Goal: Check status: Check status

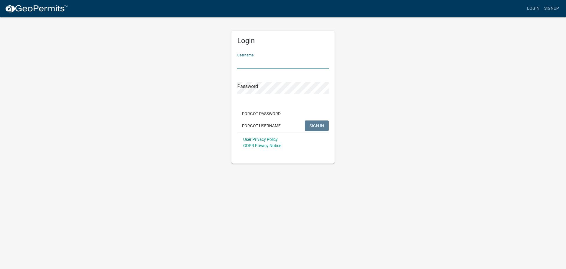
click at [241, 65] on input "Username" at bounding box center [282, 63] width 91 height 12
type input "[PERSON_NAME][EMAIL_ADDRESS][DOMAIN_NAME]"
click at [318, 126] on span "SIGN IN" at bounding box center [317, 125] width 14 height 5
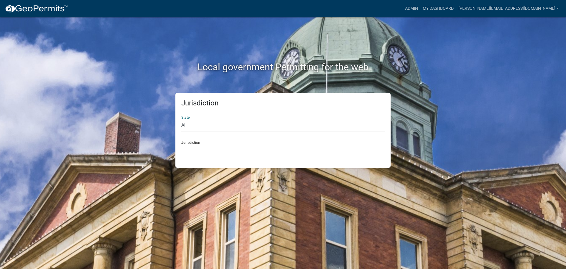
click at [211, 124] on select "All [US_STATE] [US_STATE] [US_STATE] [US_STATE] [US_STATE] [US_STATE] [US_STATE…" at bounding box center [282, 125] width 203 height 12
select select "[US_STATE]"
click at [181, 119] on select "All [US_STATE] [US_STATE] [US_STATE] [US_STATE] [US_STATE] [US_STATE] [US_STATE…" at bounding box center [282, 125] width 203 height 12
click at [194, 142] on div "Jurisdiction [GEOGRAPHIC_DATA], [US_STATE] [GEOGRAPHIC_DATA], [US_STATE] [GEOGR…" at bounding box center [282, 146] width 203 height 20
click at [200, 151] on select "[GEOGRAPHIC_DATA], [US_STATE] [GEOGRAPHIC_DATA], [US_STATE] [GEOGRAPHIC_DATA], …" at bounding box center [282, 150] width 203 height 12
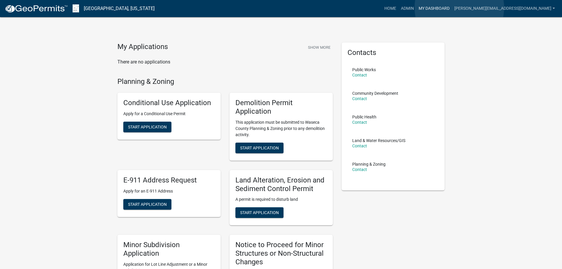
click at [452, 8] on link "My Dashboard" at bounding box center [434, 8] width 36 height 11
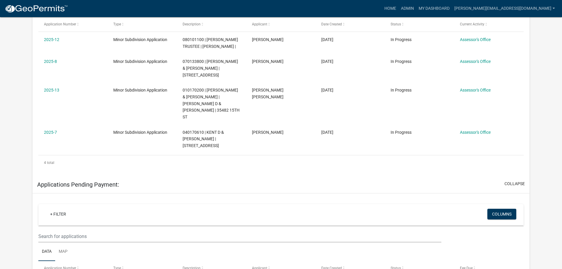
scroll to position [142, 0]
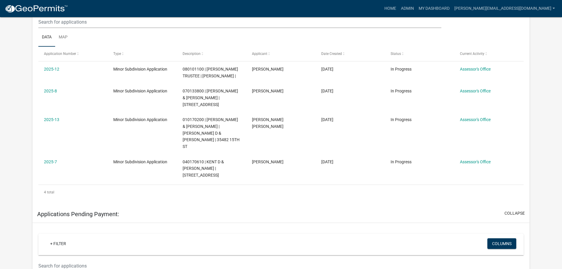
click at [50, 122] on link "2025-13" at bounding box center [51, 119] width 15 height 5
